Goal: Task Accomplishment & Management: Manage account settings

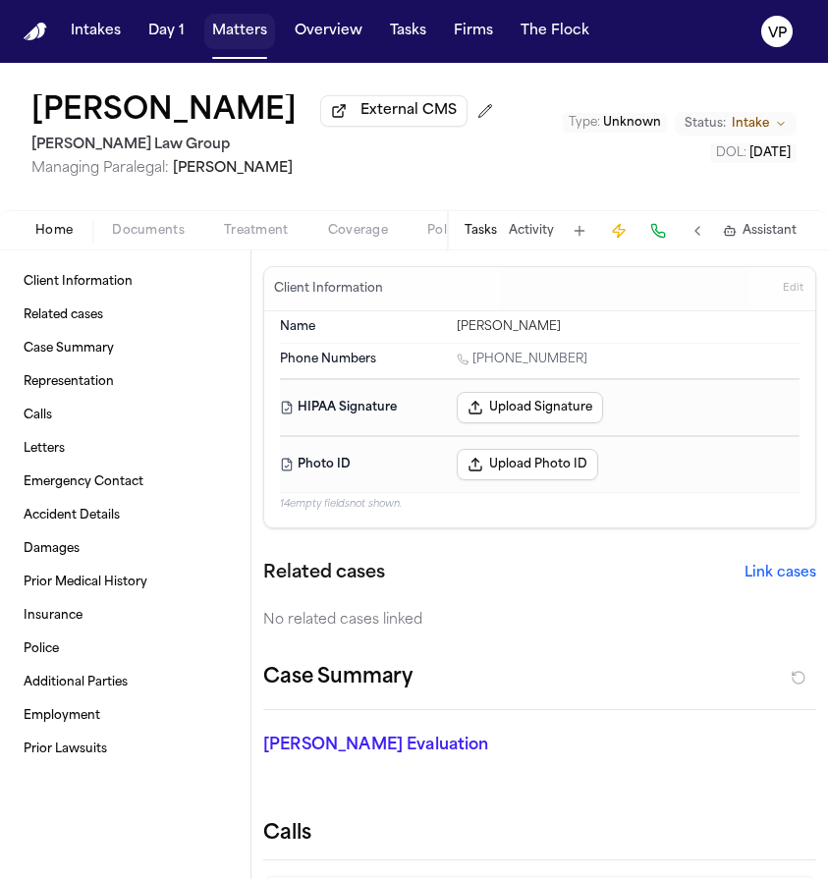
click at [234, 36] on button "Matters" at bounding box center [239, 31] width 71 height 35
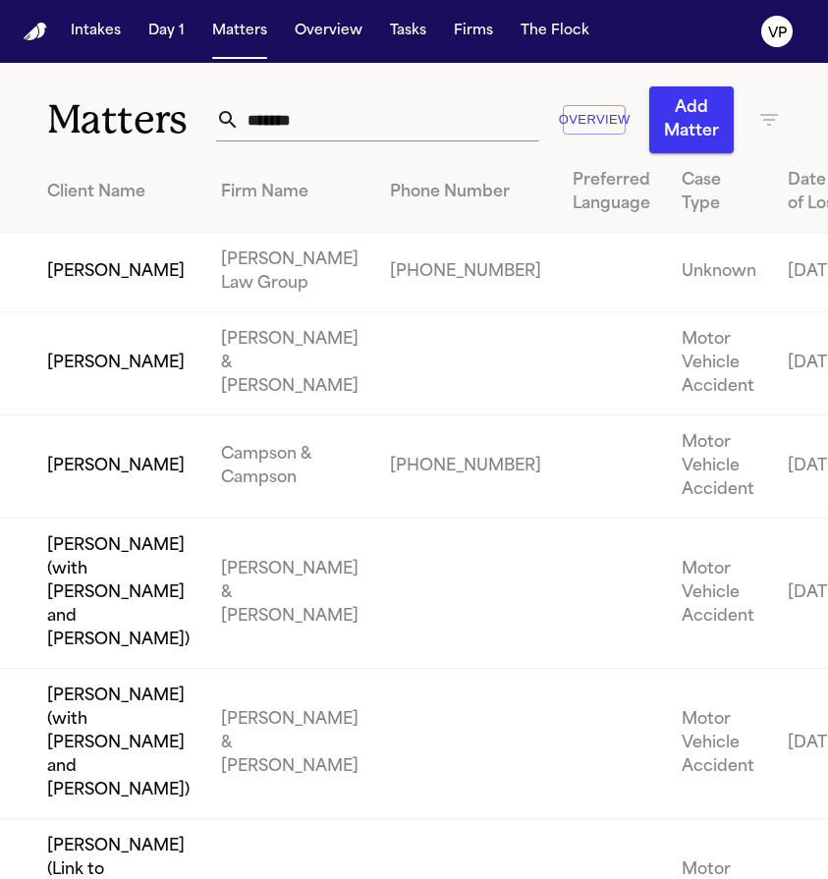
click at [326, 128] on input "*******" at bounding box center [389, 119] width 299 height 43
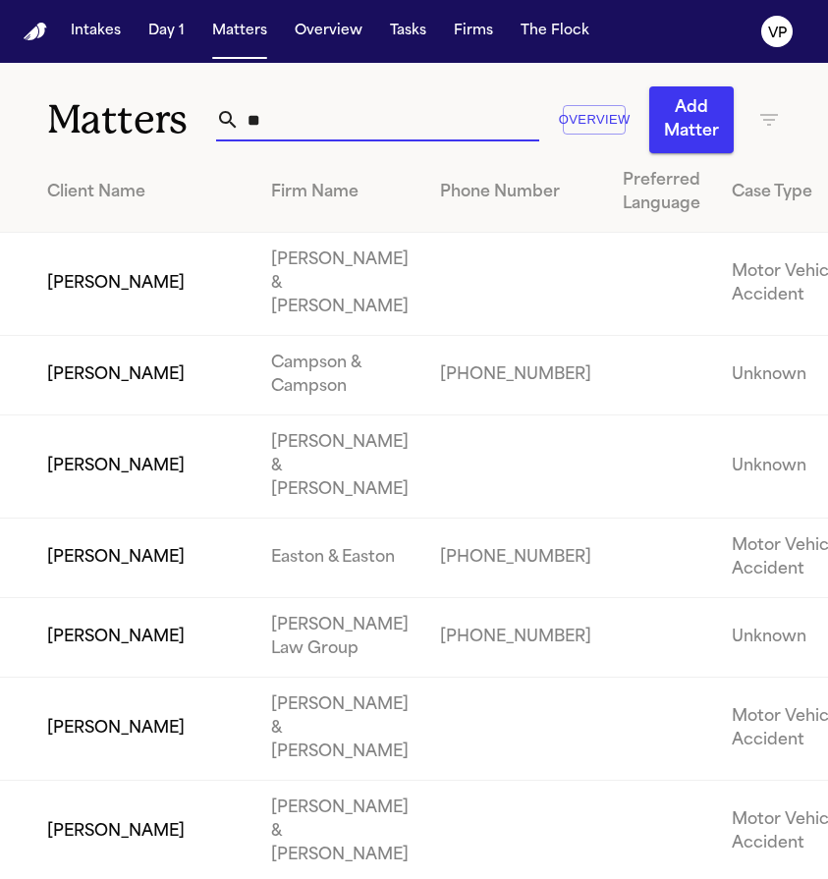
type input "*"
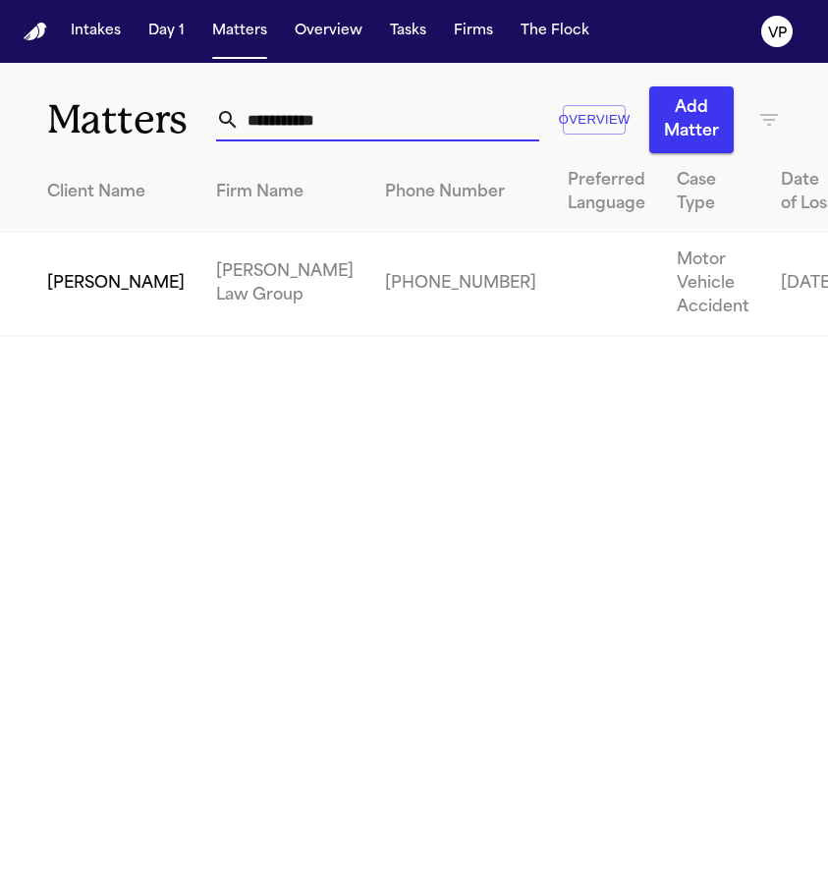
type input "**********"
click at [65, 312] on td "[PERSON_NAME]" at bounding box center [100, 284] width 200 height 103
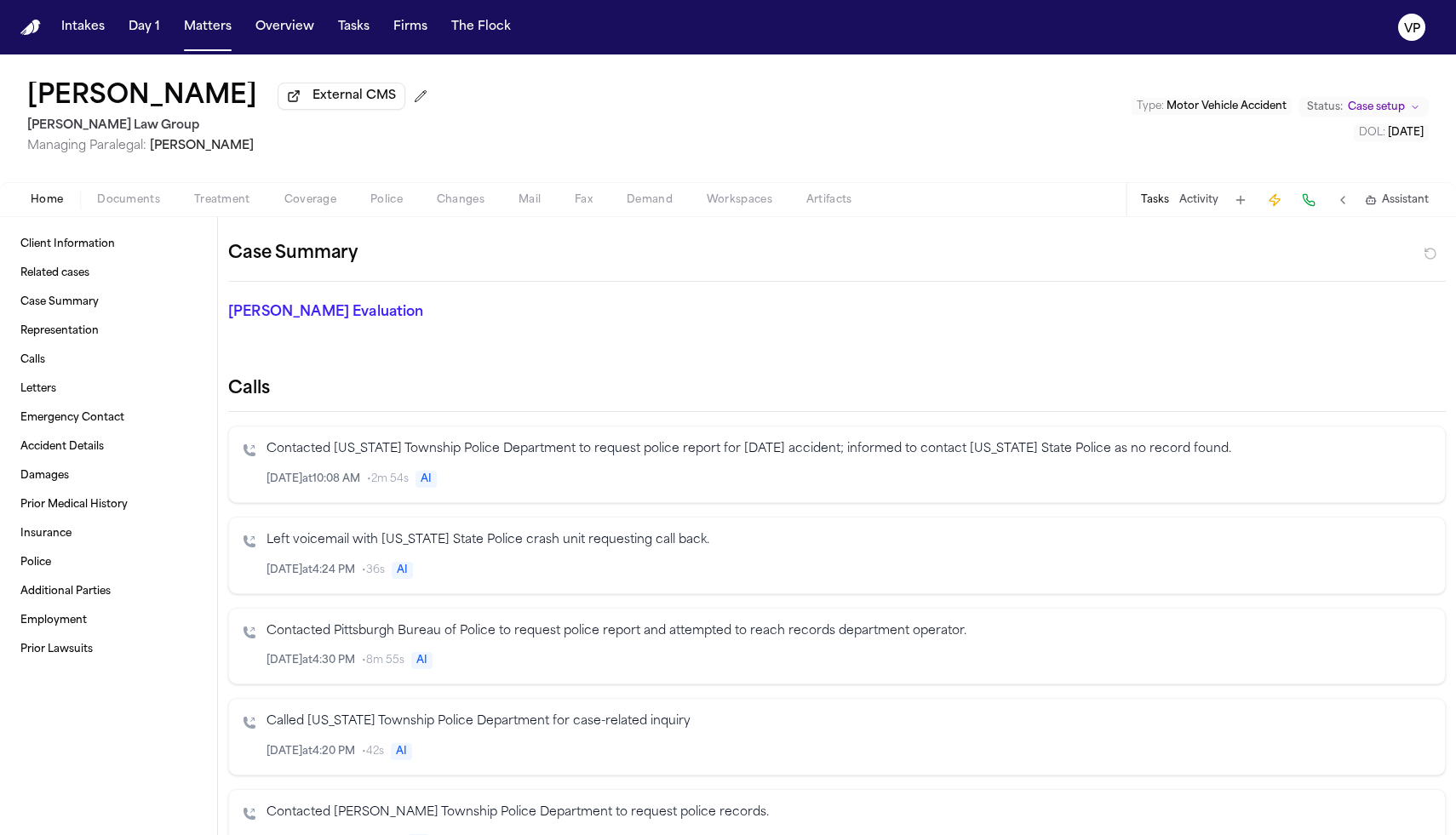
scroll to position [577, 0]
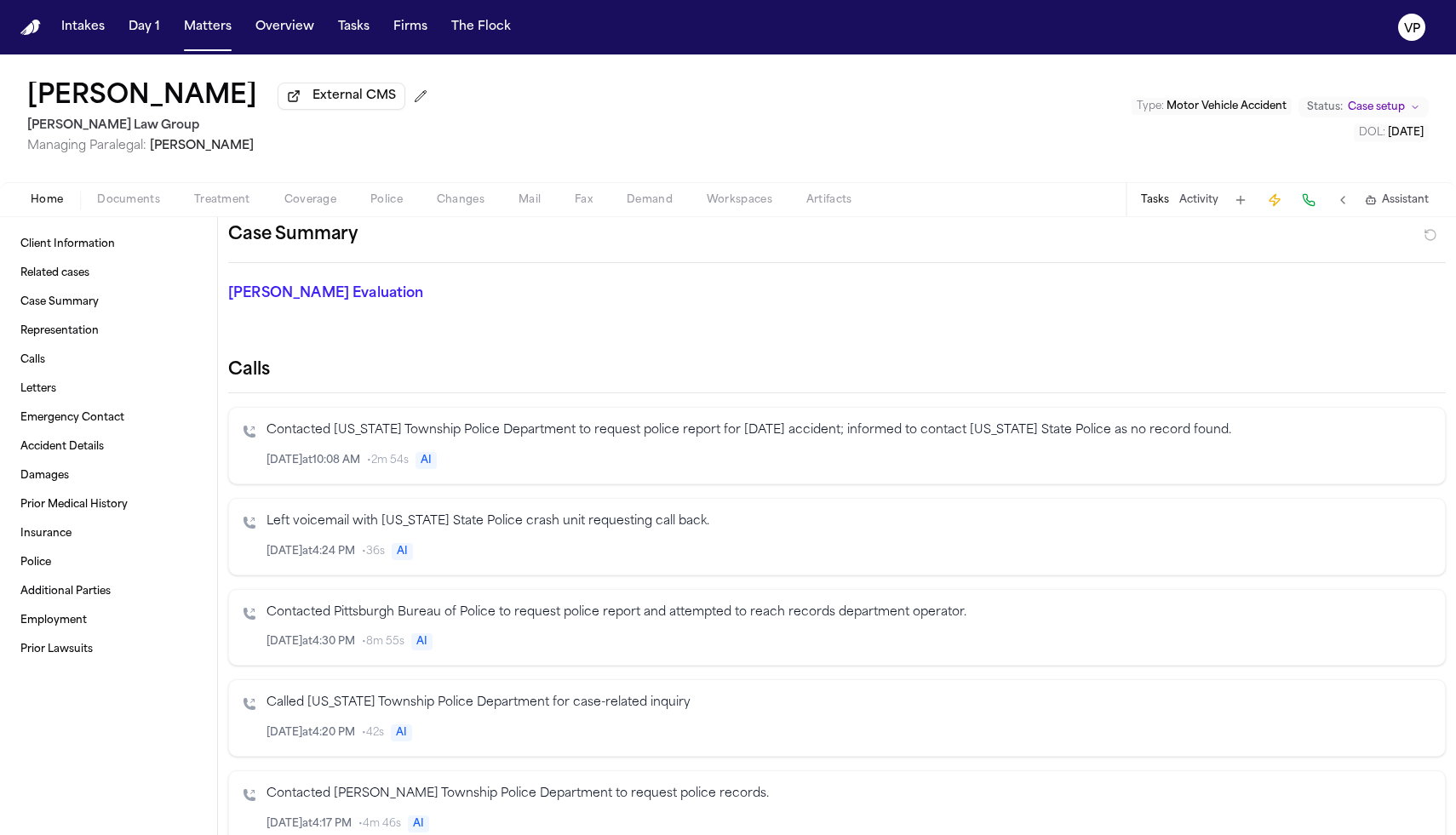
click at [717, 207] on button "Activity" at bounding box center [1198, 200] width 39 height 14
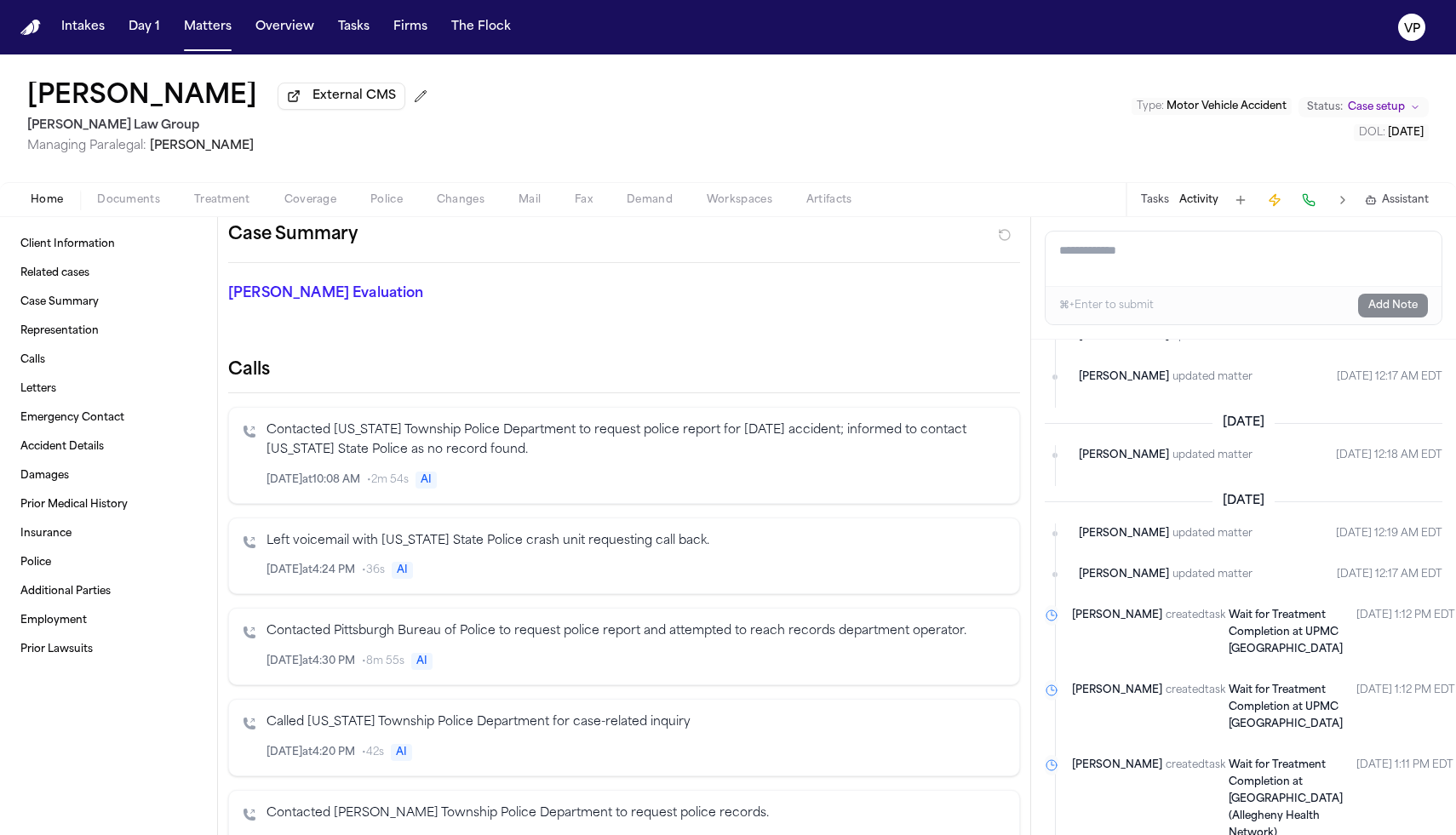
scroll to position [0, 0]
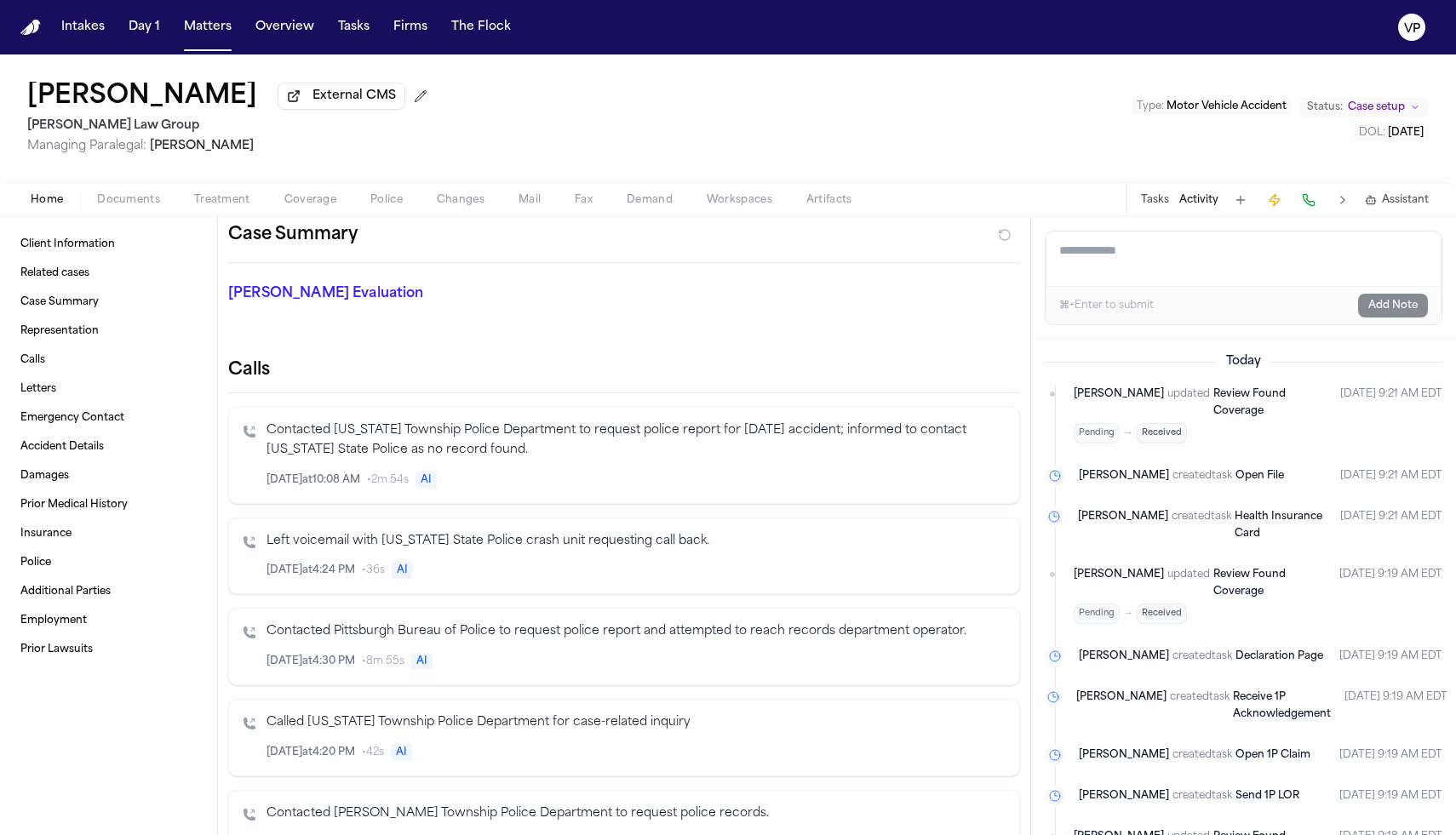
click at [717, 245] on textarea "Add a note to this matter" at bounding box center [1244, 258] width 396 height 55
paste textarea "**********"
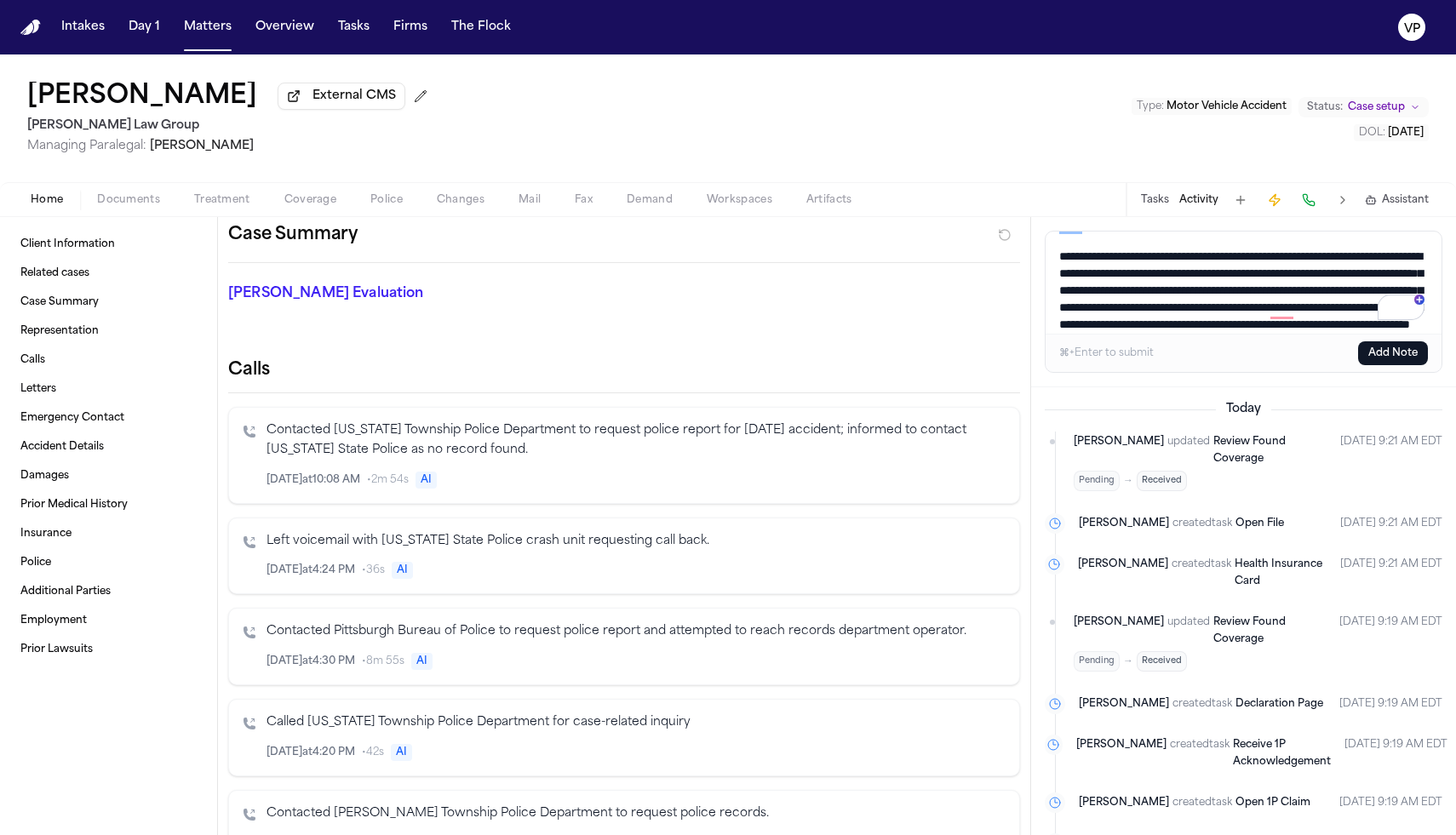
click at [717, 269] on textarea "Add a note to this matter" at bounding box center [1244, 283] width 396 height 102
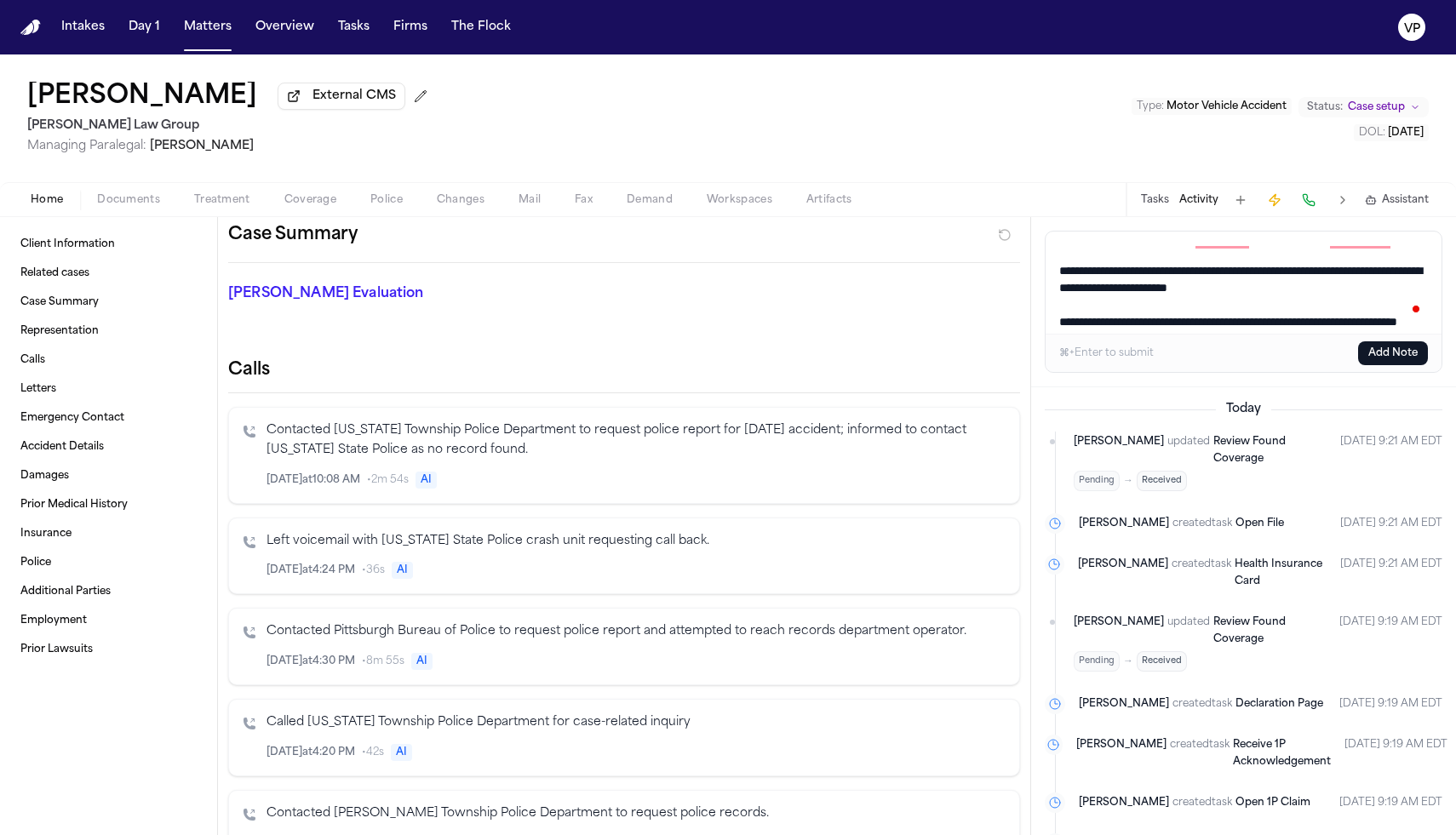
click at [717, 284] on textarea "Add a note to this matter" at bounding box center [1244, 283] width 396 height 102
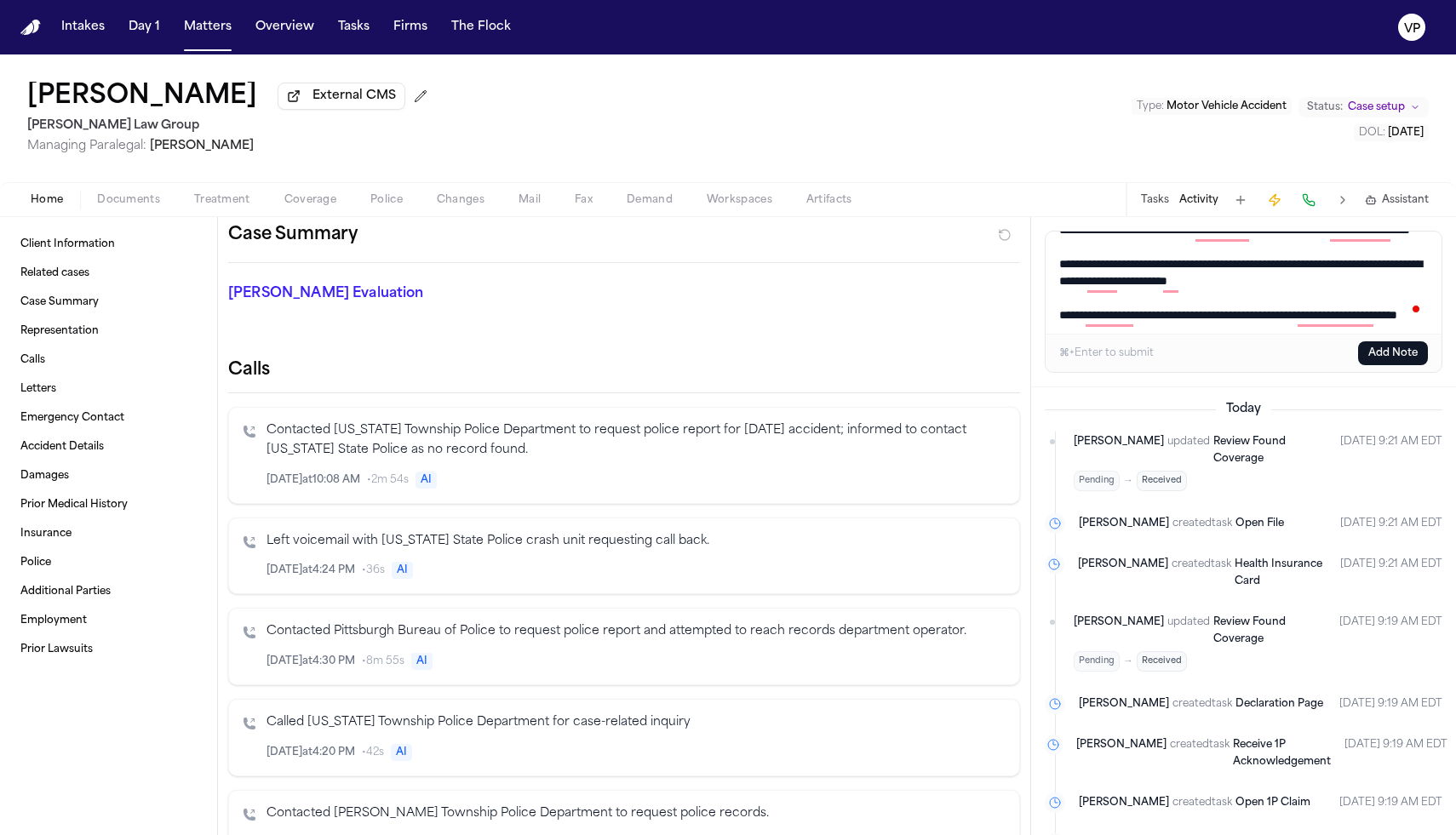
click at [717, 290] on textarea "Add a note to this matter" at bounding box center [1244, 283] width 396 height 102
click at [717, 289] on textarea "Add a note to this matter" at bounding box center [1244, 283] width 396 height 102
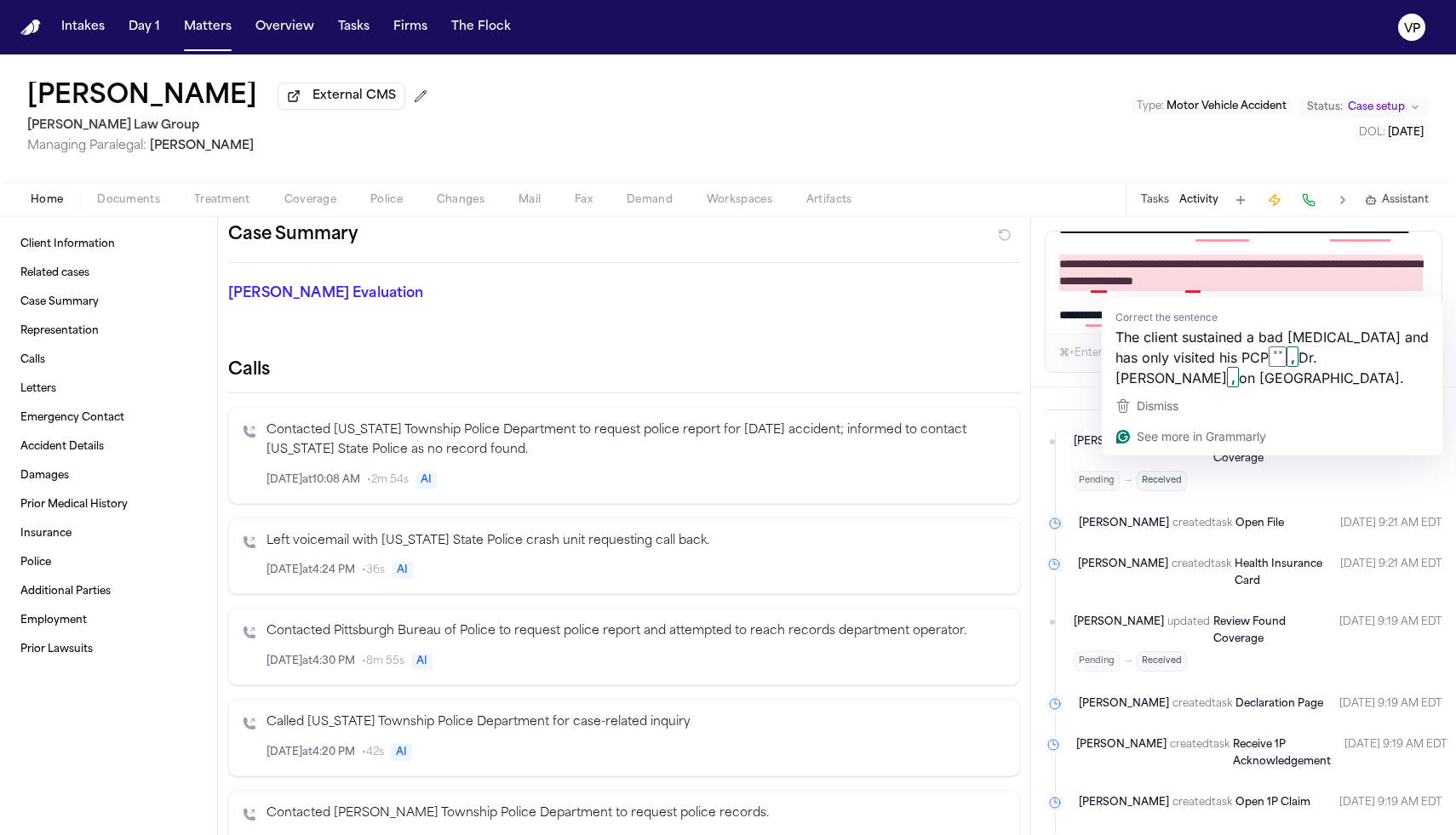
click at [717, 258] on textarea "Add a note to this matter" at bounding box center [1244, 283] width 396 height 102
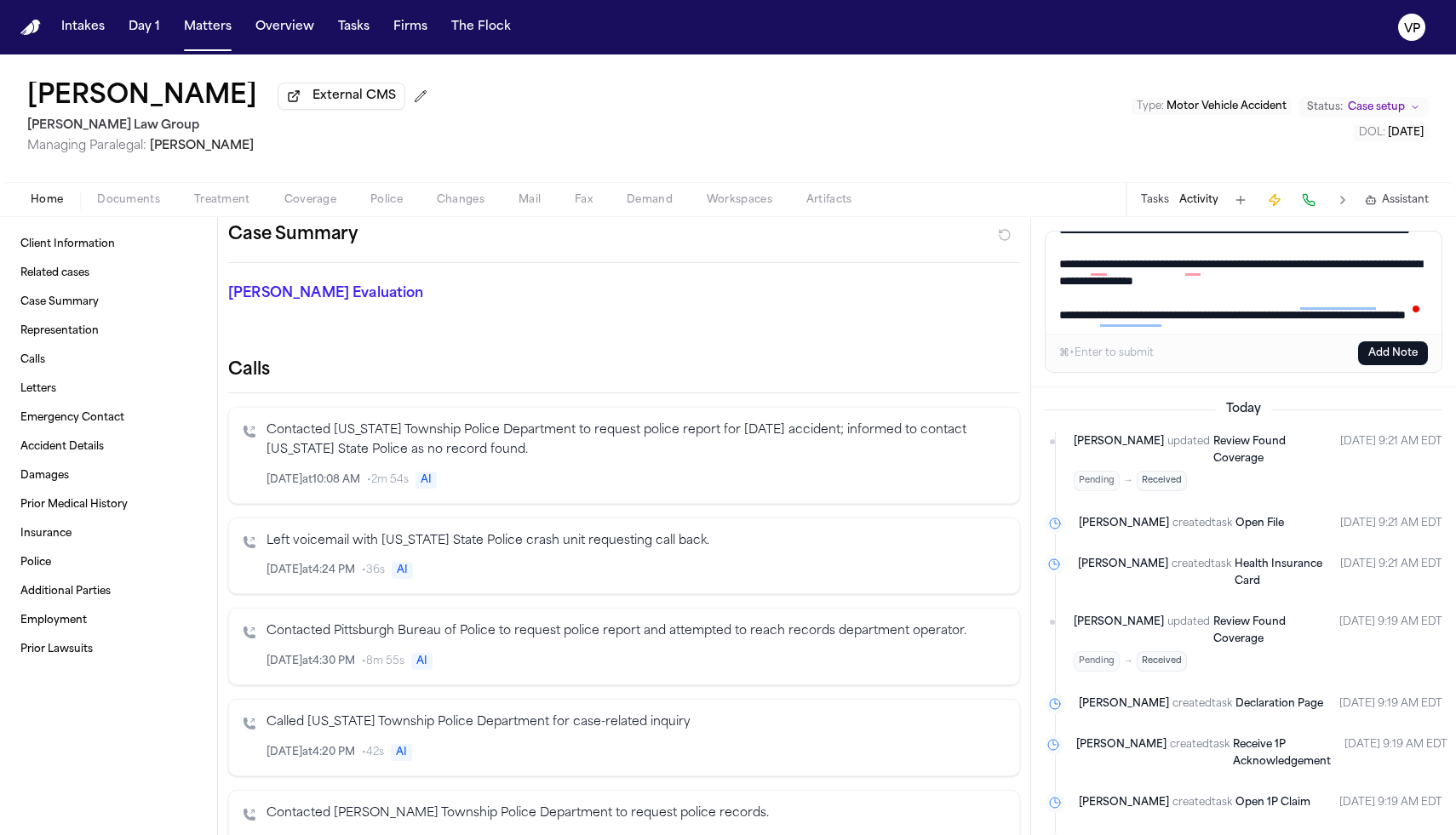
type textarea "**********"
click at [717, 362] on button "Add Note" at bounding box center [1393, 353] width 70 height 23
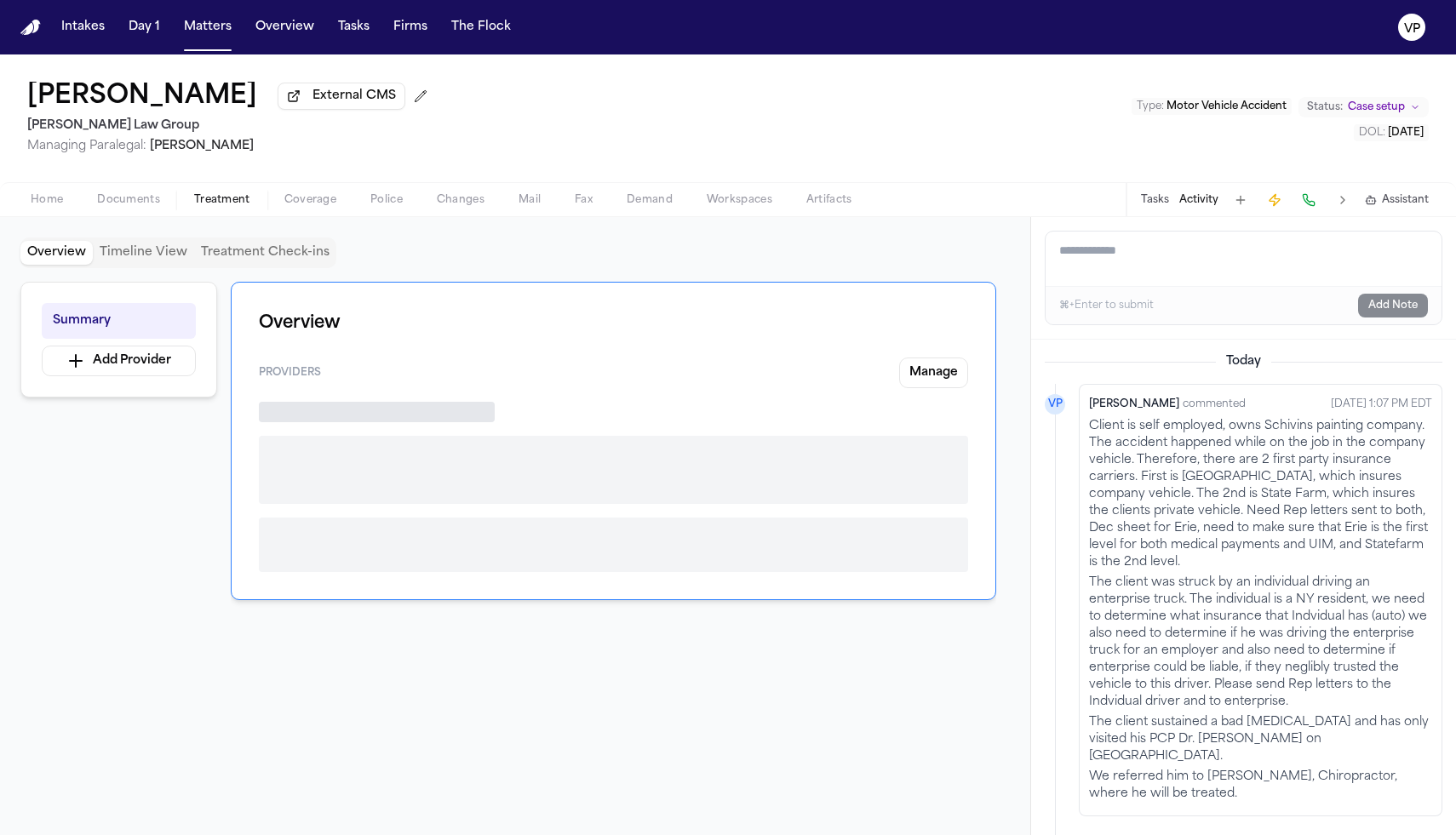
click at [225, 207] on span "Treatment" at bounding box center [222, 200] width 56 height 14
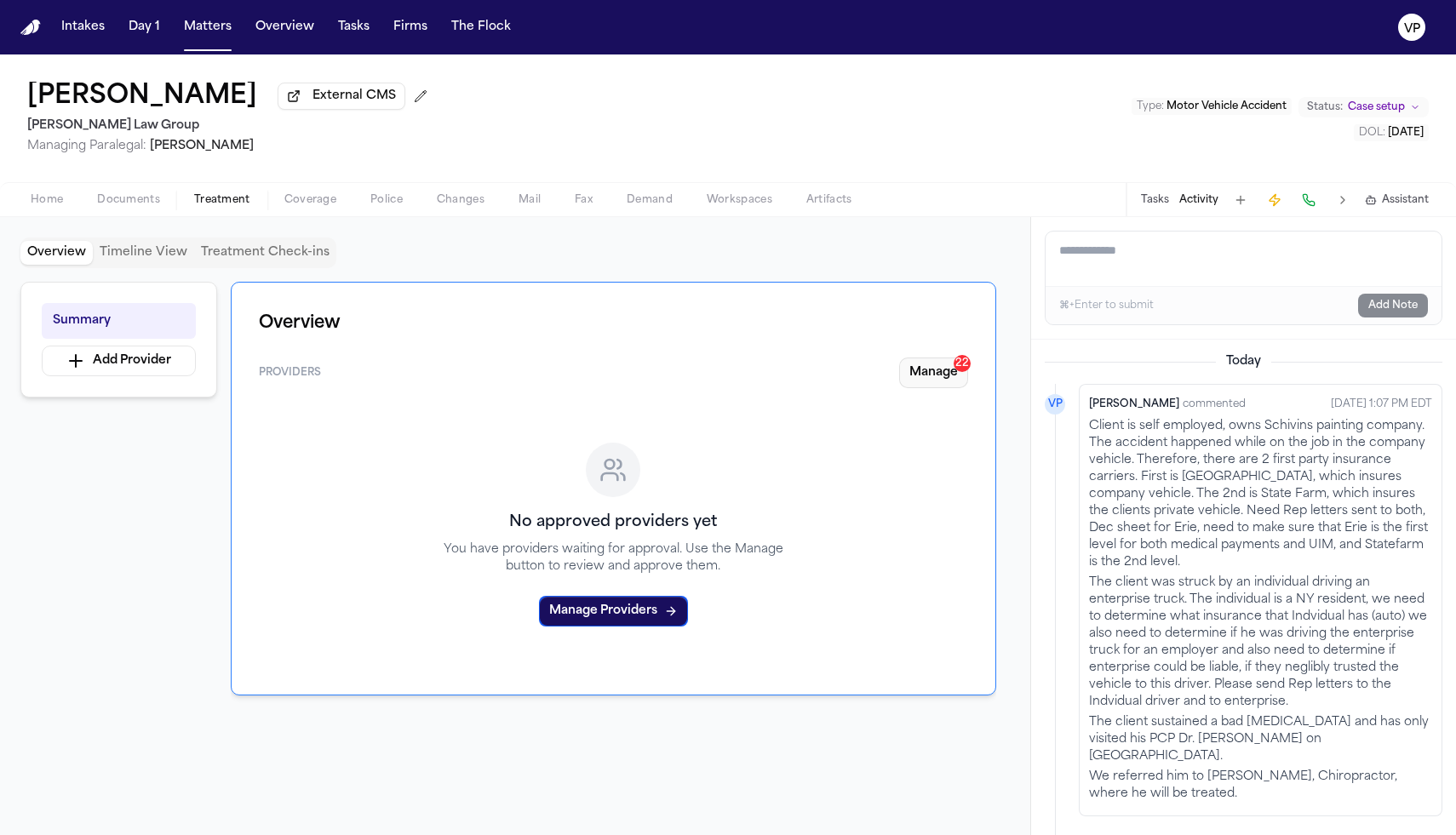
click at [717, 384] on button "Manage 22" at bounding box center [934, 372] width 69 height 30
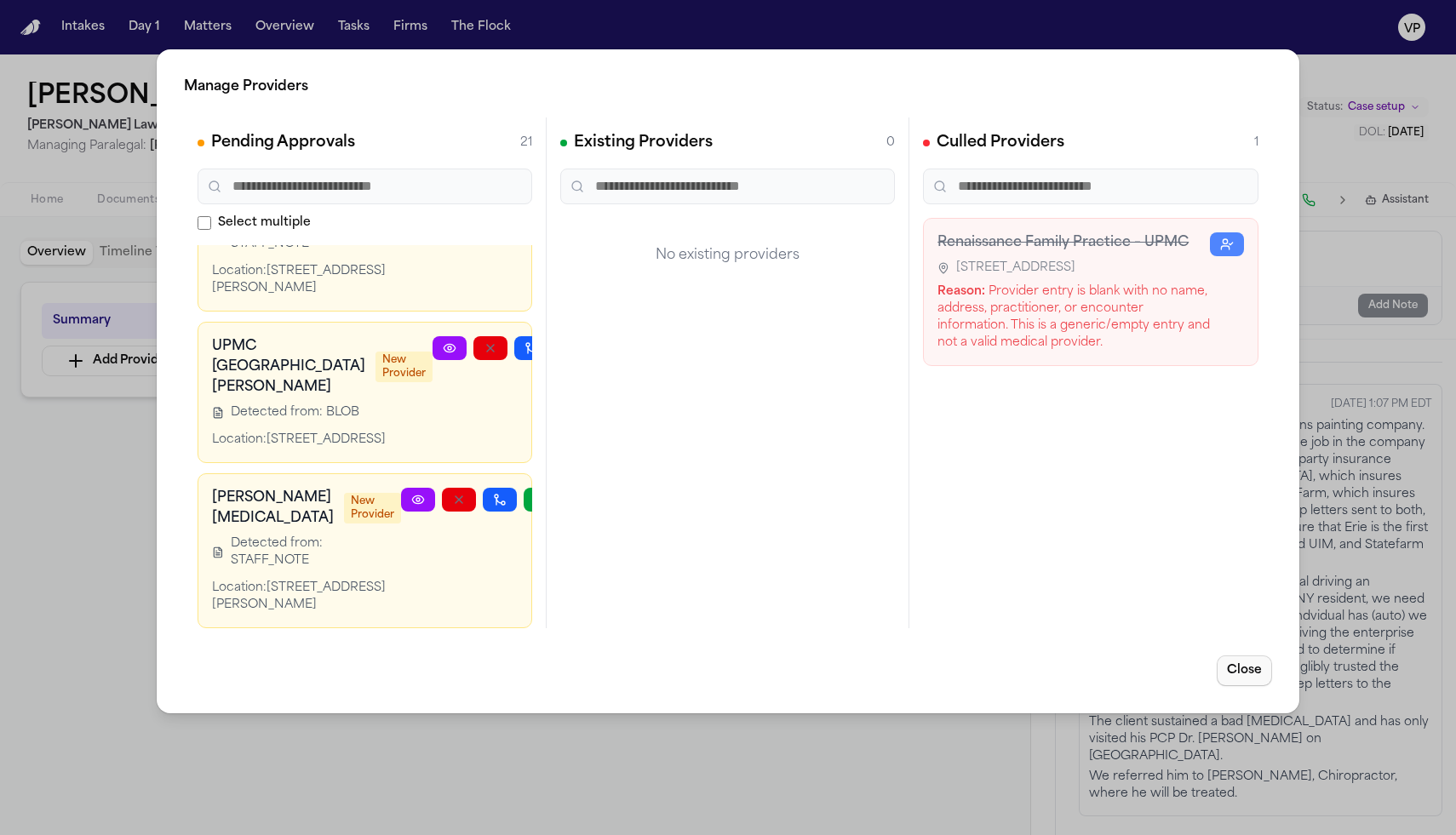
click at [717, 680] on button "Close" at bounding box center [1244, 670] width 55 height 30
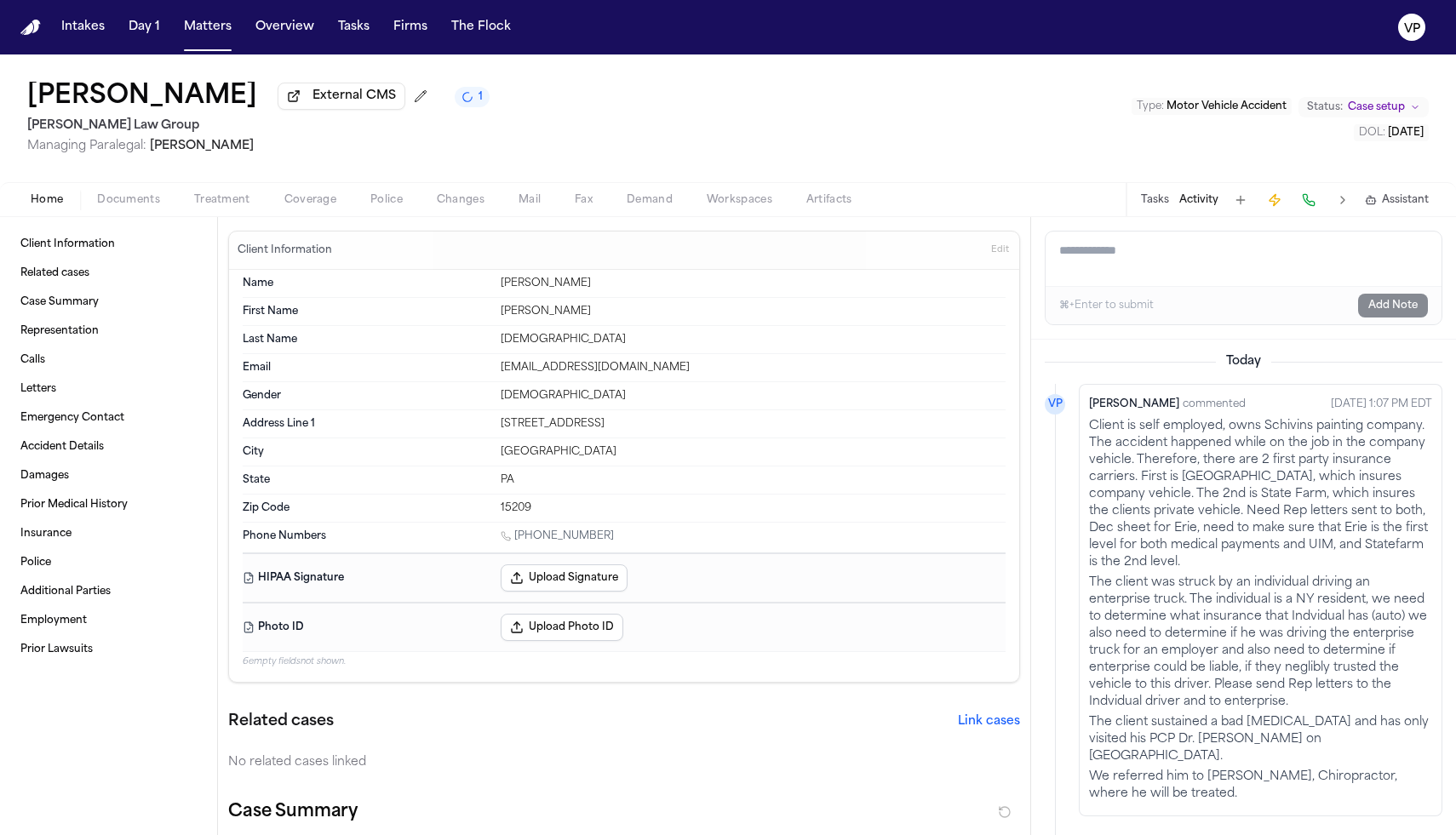
click at [54, 200] on span "Home" at bounding box center [46, 200] width 32 height 14
click at [717, 204] on button "Tasks" at bounding box center [1155, 200] width 28 height 14
